Goal: Task Accomplishment & Management: Manage account settings

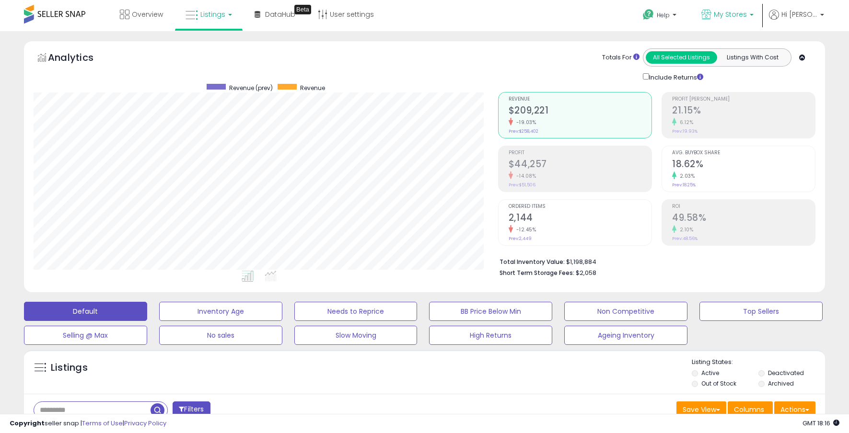
click at [739, 18] on span "My Stores" at bounding box center [730, 15] width 33 height 10
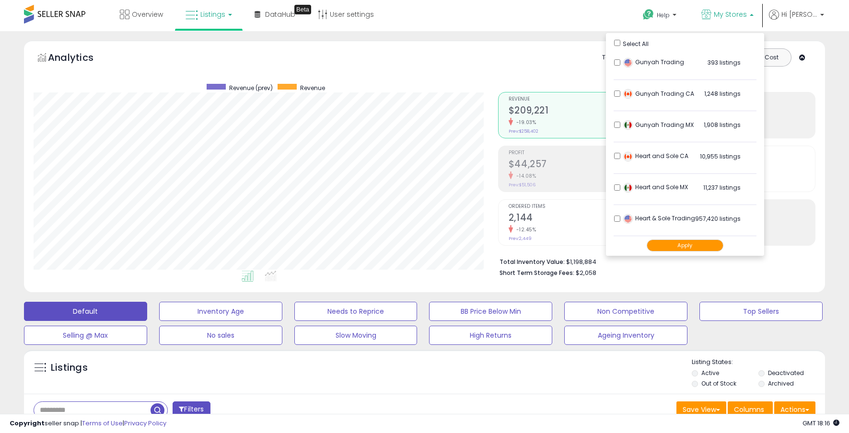
click at [626, 46] on div "Select All" at bounding box center [685, 43] width 142 height 10
click at [629, 38] on div "Select All" at bounding box center [685, 43] width 142 height 10
click at [690, 246] on button "Apply" at bounding box center [684, 246] width 77 height 12
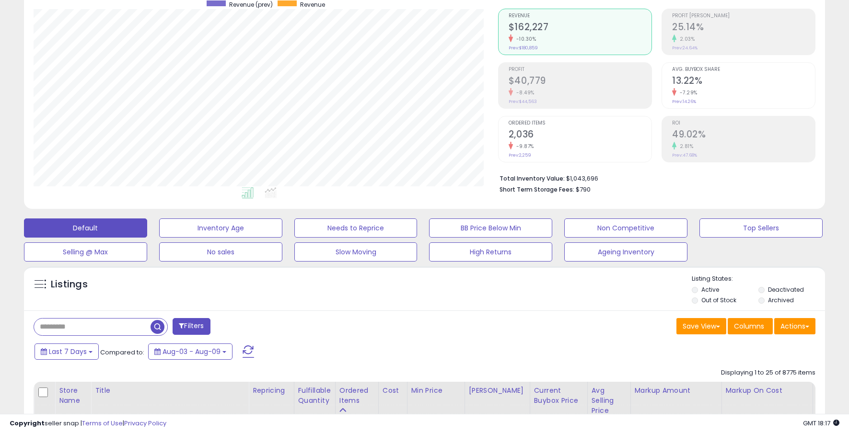
scroll to position [103, 0]
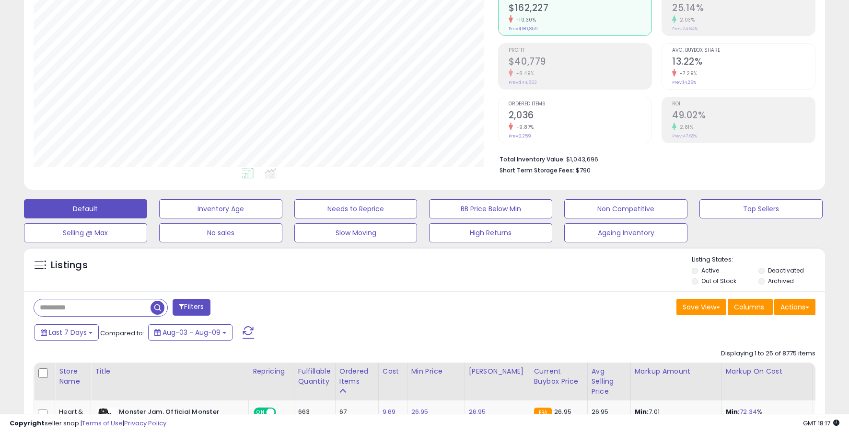
click at [553, 65] on h2 "$40,779" at bounding box center [579, 62] width 143 height 13
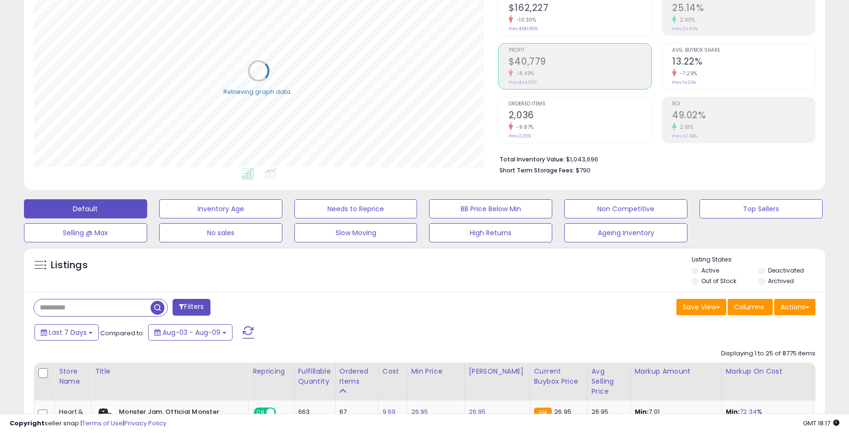
scroll to position [196, 464]
click at [734, 110] on h2 "49.02%" at bounding box center [743, 116] width 143 height 13
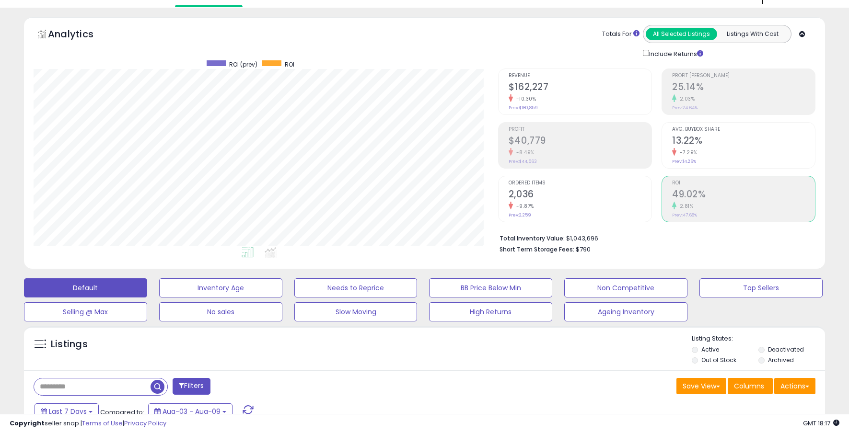
scroll to position [21, 0]
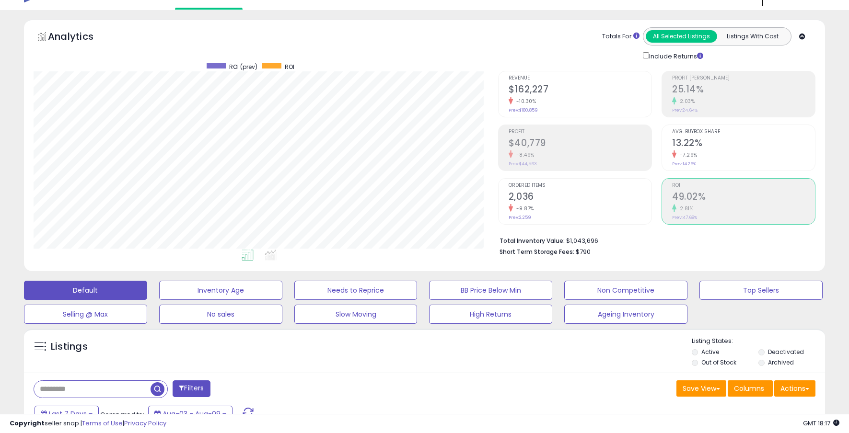
click at [608, 144] on h2 "$40,779" at bounding box center [579, 144] width 143 height 13
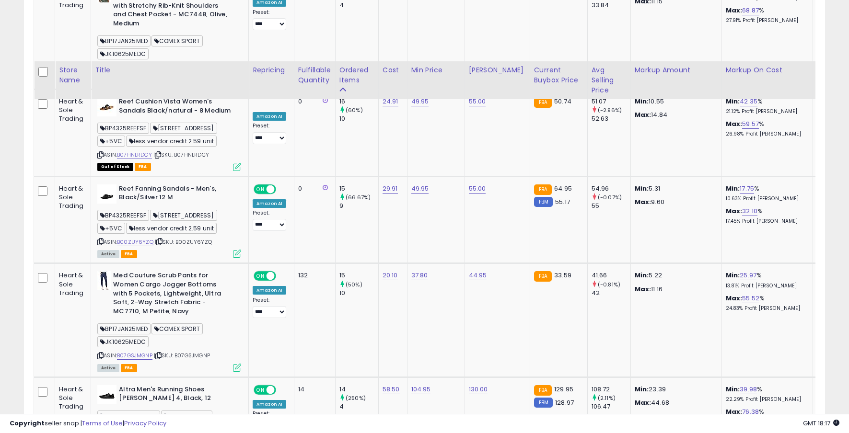
scroll to position [2255, 0]
